Goal: Task Accomplishment & Management: Use online tool/utility

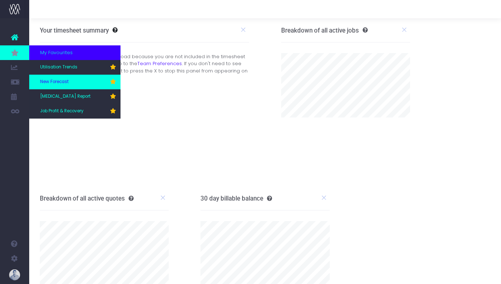
click at [73, 88] on link "New Forecast" at bounding box center [74, 82] width 91 height 15
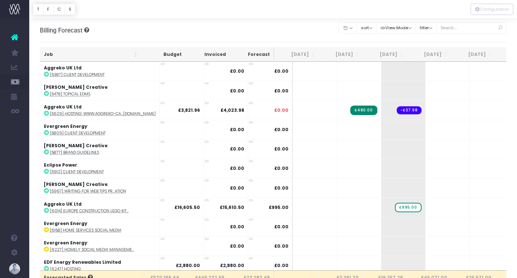
click at [60, 56] on th "Job" at bounding box center [90, 55] width 101 height 14
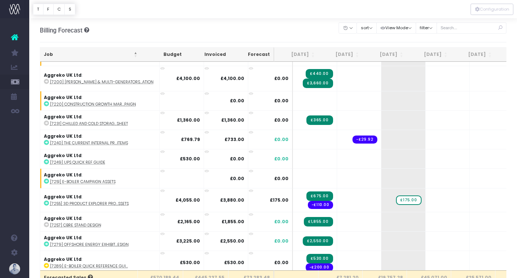
scroll to position [221, 0]
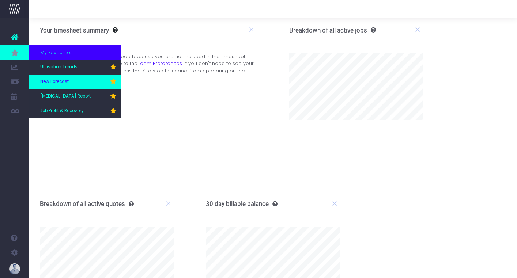
click at [84, 84] on link "New Forecast" at bounding box center [74, 82] width 91 height 15
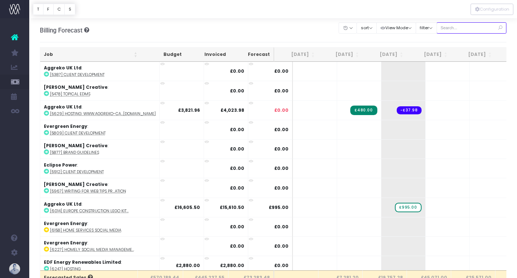
click at [463, 30] on input "text" at bounding box center [471, 27] width 70 height 11
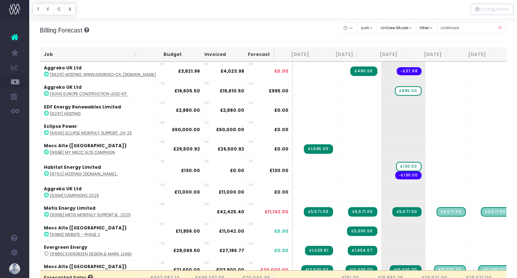
click at [67, 49] on th "Job" at bounding box center [90, 55] width 101 height 14
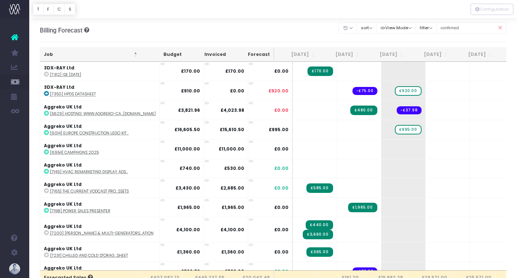
click at [67, 49] on th "Job" at bounding box center [90, 55] width 101 height 14
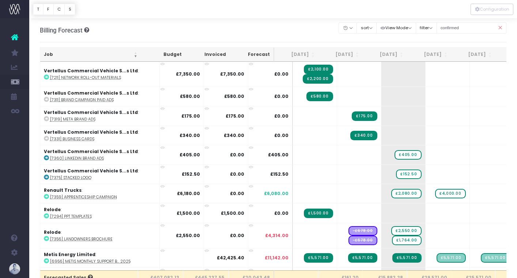
click at [67, 49] on th "Job" at bounding box center [90, 55] width 101 height 14
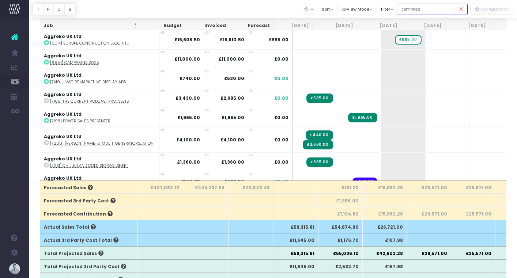
click at [434, 11] on input "confirmed" at bounding box center [432, 9] width 70 height 11
click at [433, 8] on input "conf" at bounding box center [432, 9] width 70 height 11
type input "confirmed"
click at [56, 29] on th "Job" at bounding box center [90, 26] width 101 height 14
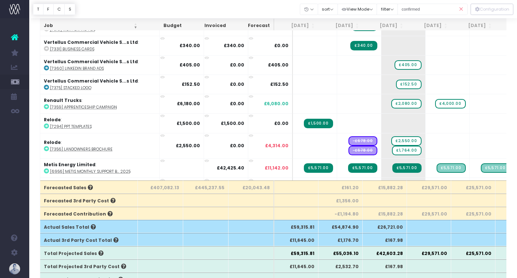
click at [56, 29] on th "Job" at bounding box center [90, 26] width 101 height 14
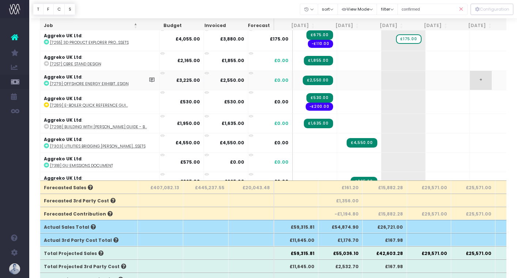
scroll to position [183, 0]
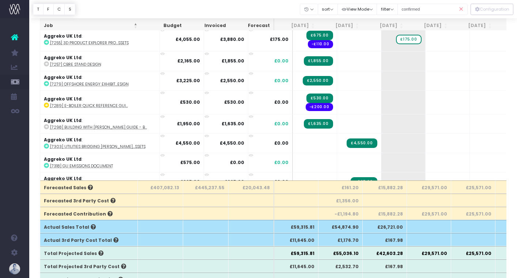
click at [152, 7] on div at bounding box center [273, 9] width 488 height 18
